Goal: Information Seeking & Learning: Learn about a topic

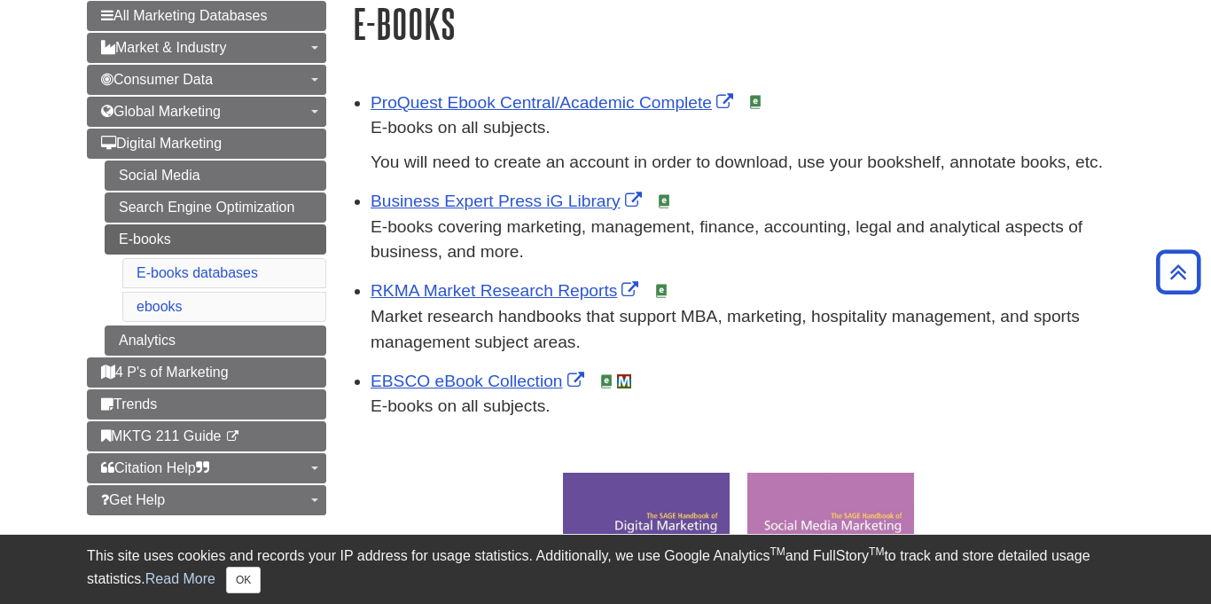
scroll to position [280, 771]
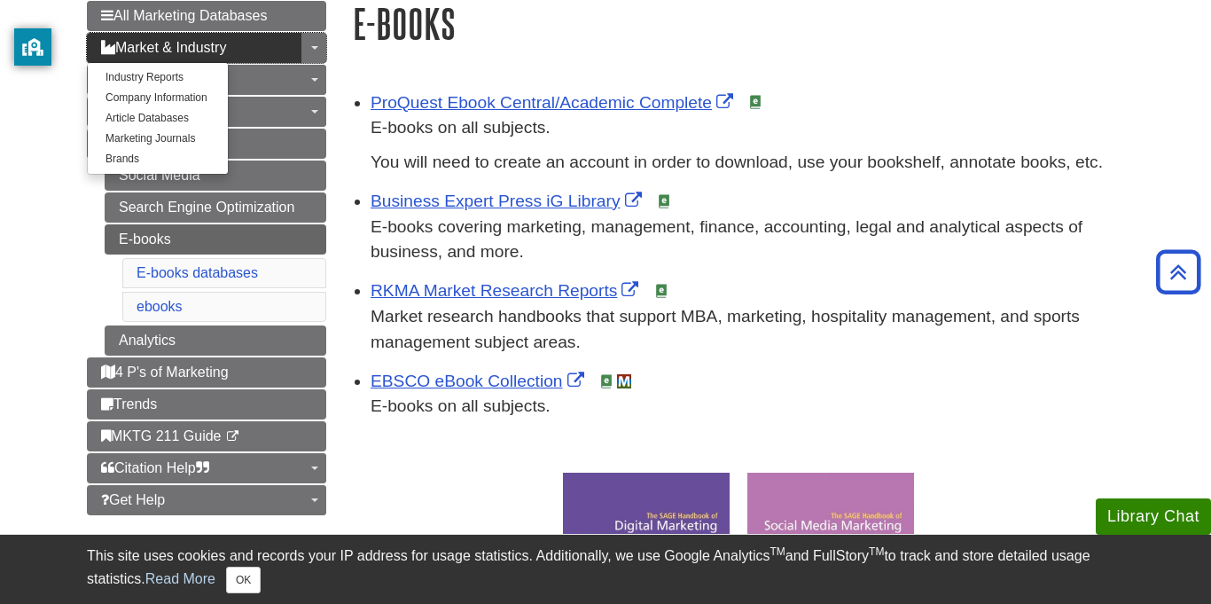
click at [99, 35] on link "Market & Industry" at bounding box center [206, 48] width 239 height 30
